Goal: Find specific page/section

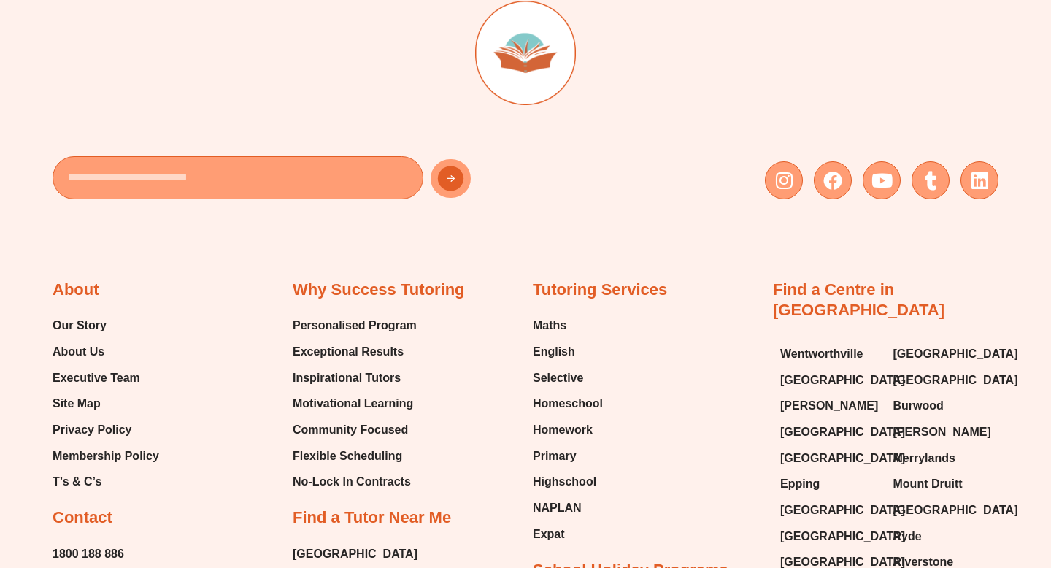
scroll to position [5426, 0]
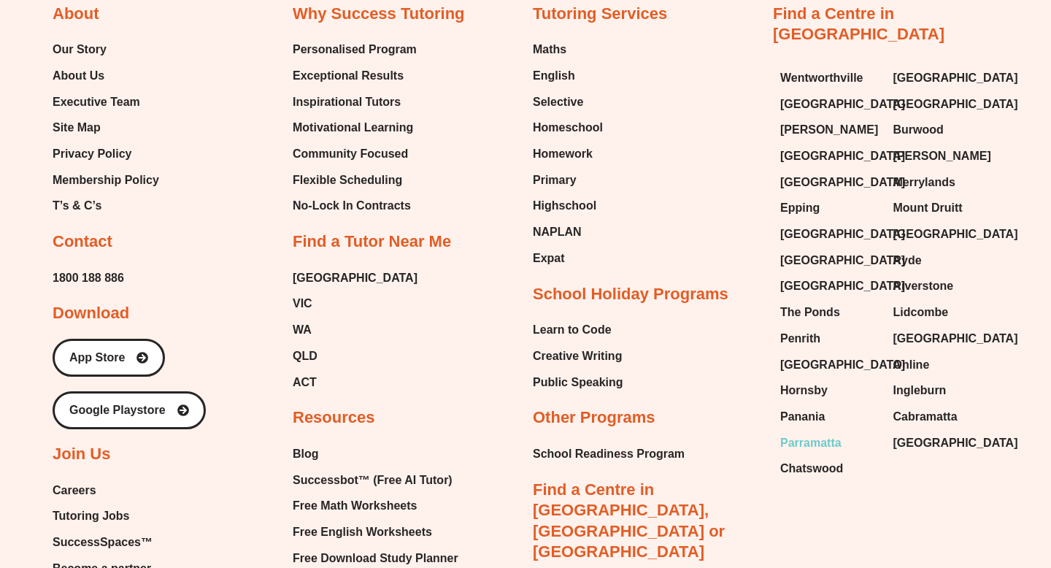
scroll to position [1848, 0]
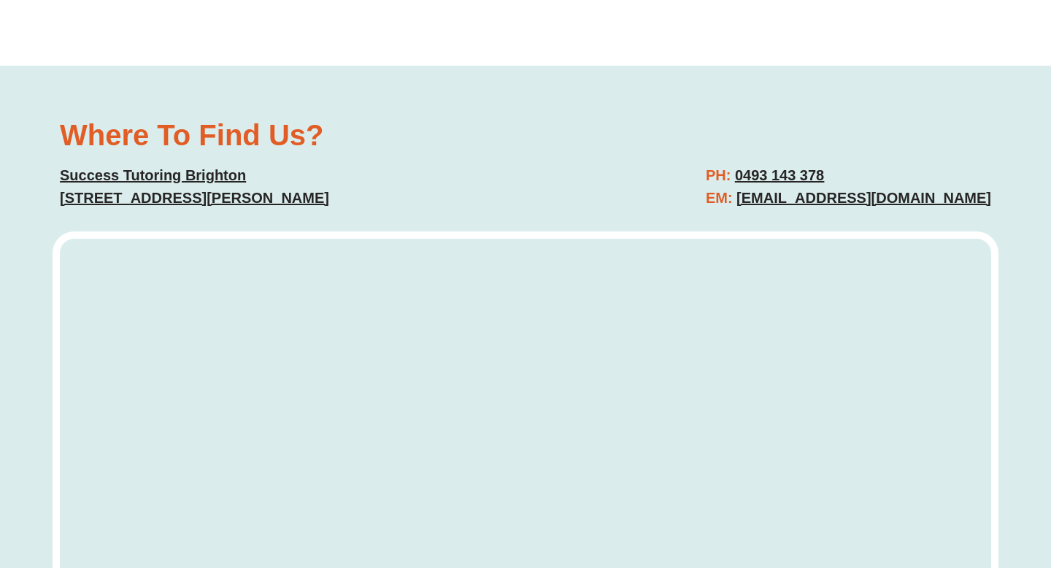
scroll to position [5345, 0]
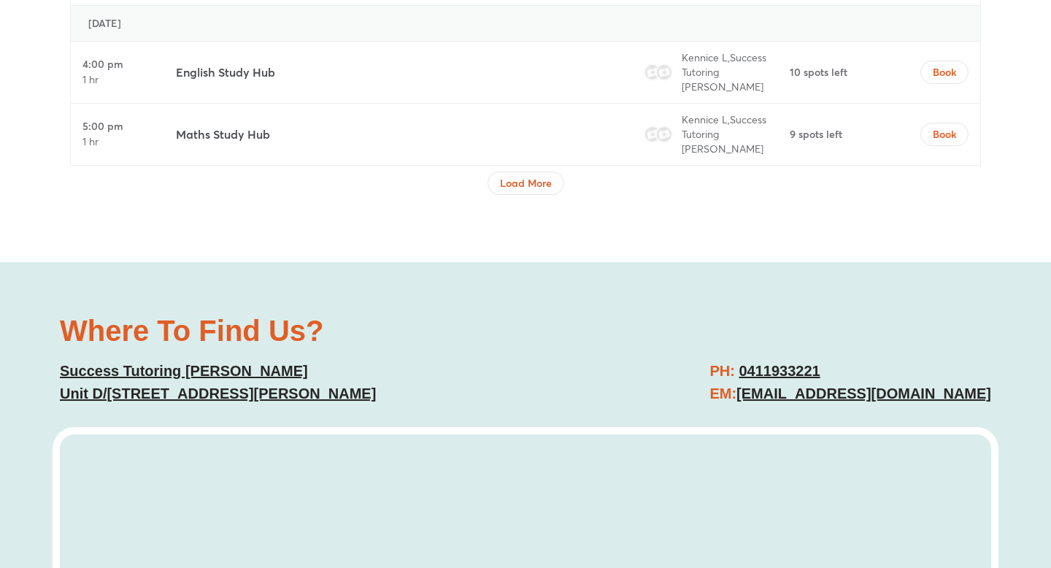
scroll to position [6043, 0]
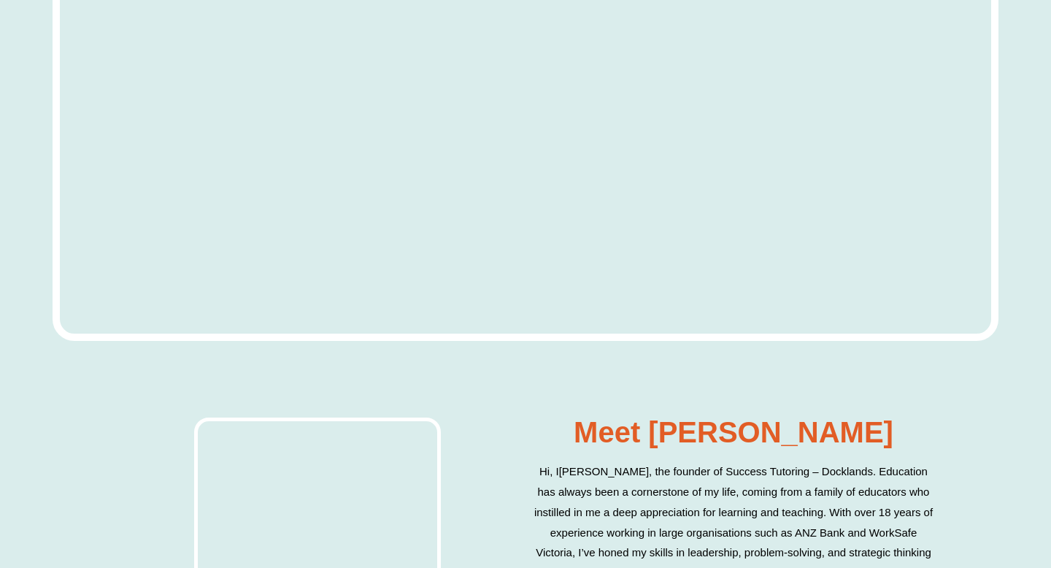
scroll to position [4049, 0]
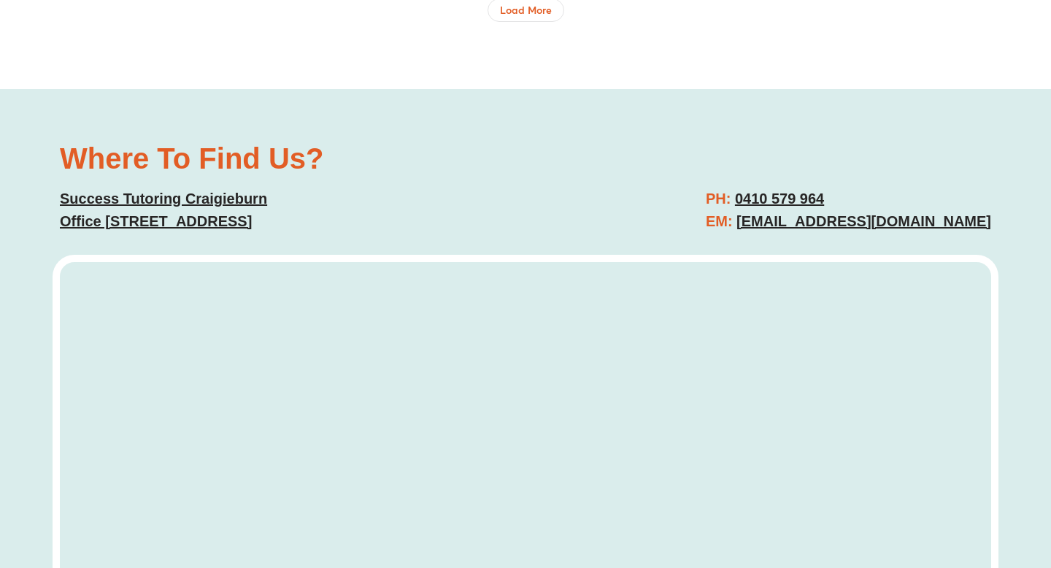
scroll to position [5569, 0]
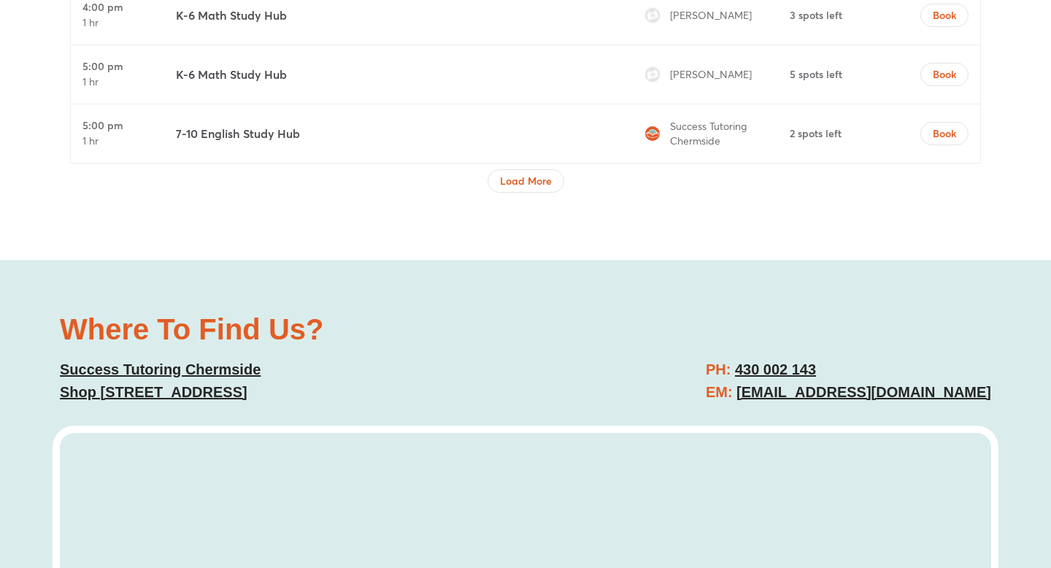
scroll to position [4983, 0]
